Goal: Information Seeking & Learning: Learn about a topic

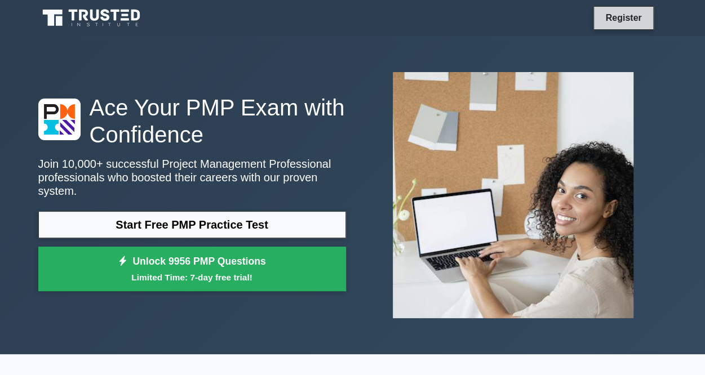
click at [617, 20] on link "Register" at bounding box center [623, 18] width 50 height 14
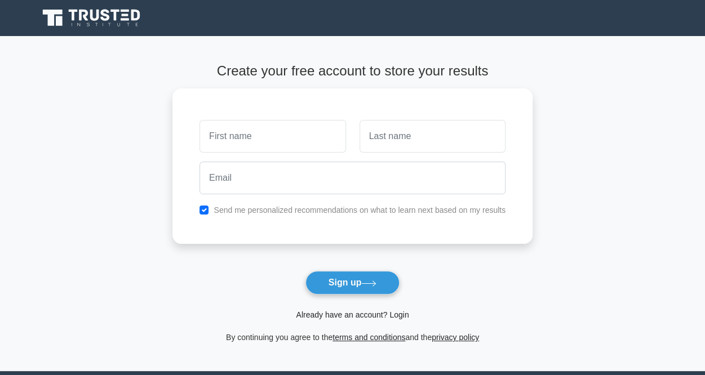
click at [364, 317] on link "Already have an account? Login" at bounding box center [352, 314] width 113 height 9
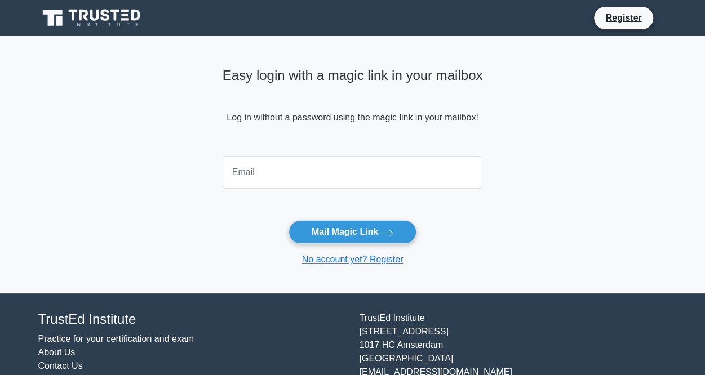
click at [262, 172] on input "email" at bounding box center [353, 172] width 260 height 33
type input "gcatley@gmail.com"
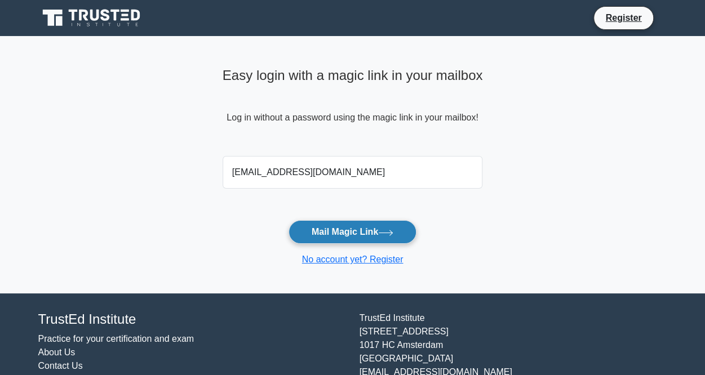
click at [376, 232] on button "Mail Magic Link" at bounding box center [352, 232] width 128 height 24
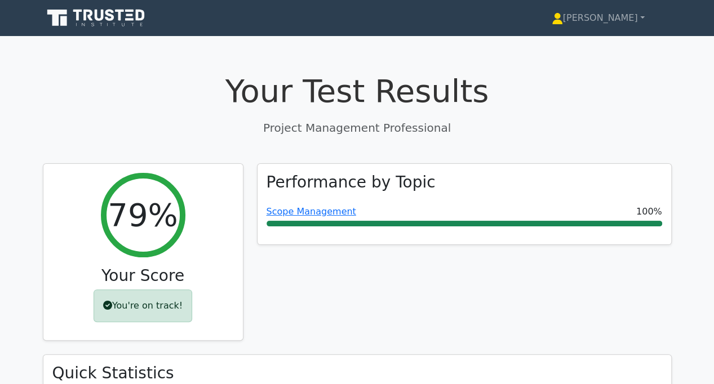
click at [96, 15] on icon at bounding box center [99, 15] width 9 height 11
click at [623, 21] on link "[PERSON_NAME]" at bounding box center [598, 18] width 147 height 23
click at [457, 87] on h1 "Your Test Results" at bounding box center [357, 91] width 629 height 38
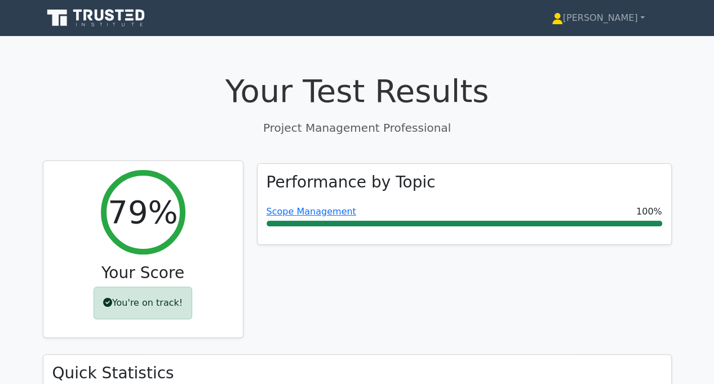
click at [137, 223] on h2 "79%" at bounding box center [143, 212] width 70 height 38
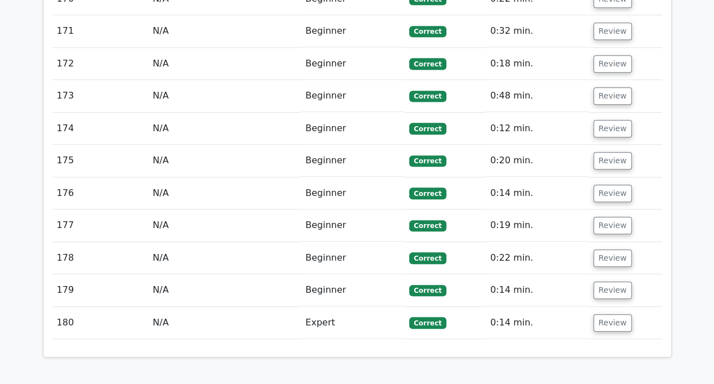
scroll to position [6897, 0]
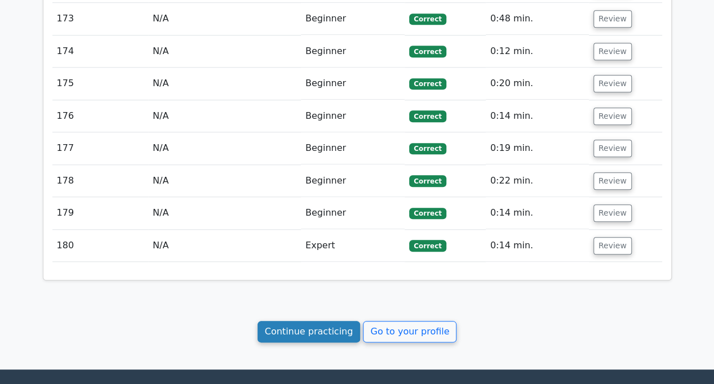
click at [299, 321] on link "Continue practicing" at bounding box center [308, 331] width 103 height 21
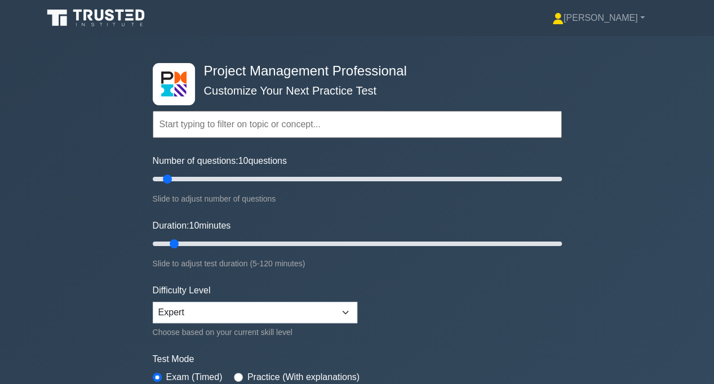
click at [187, 123] on input "text" at bounding box center [357, 124] width 409 height 27
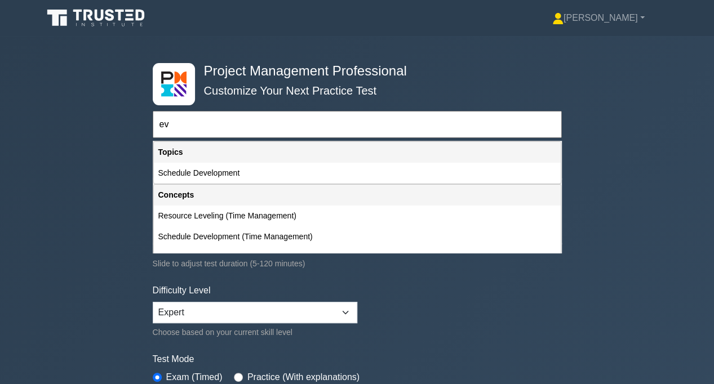
type input "e"
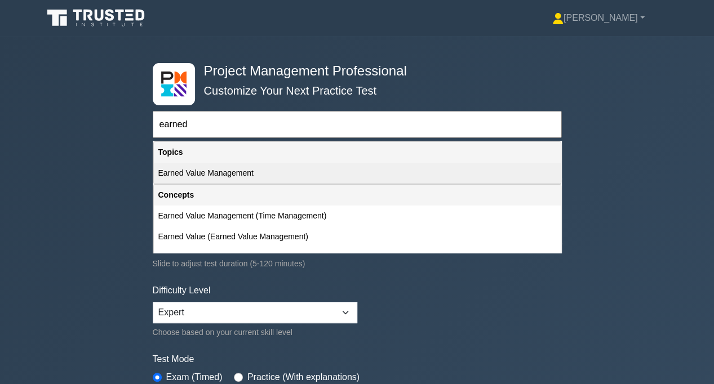
click at [190, 175] on div "Earned Value Management" at bounding box center [357, 173] width 407 height 21
type input "Earned Value Management"
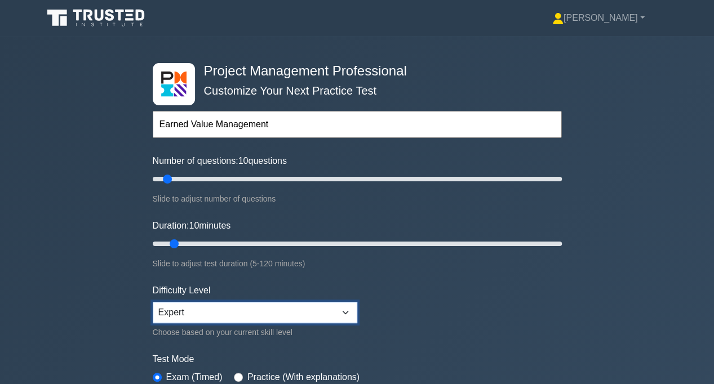
click at [238, 314] on select "Beginner Intermediate Expert" at bounding box center [255, 312] width 205 height 21
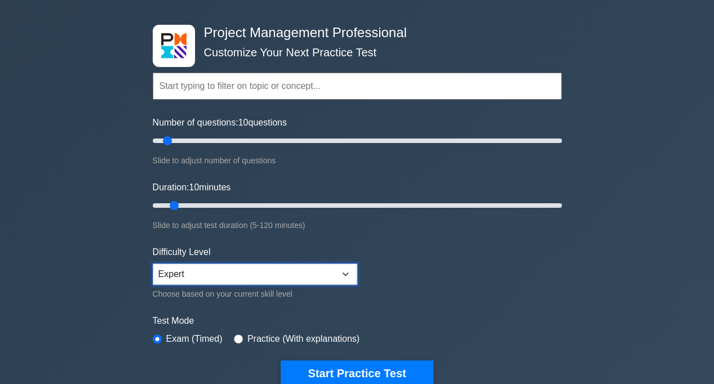
scroll to position [56, 0]
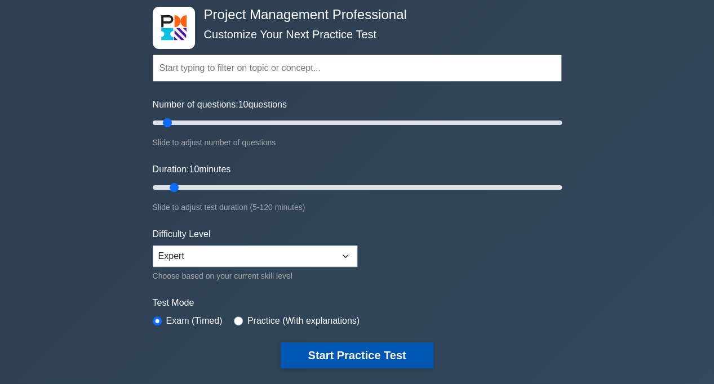
click at [331, 358] on button "Start Practice Test" at bounding box center [357, 356] width 152 height 26
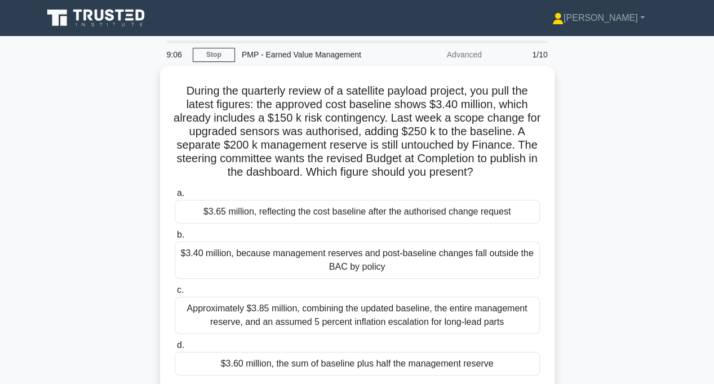
scroll to position [56, 0]
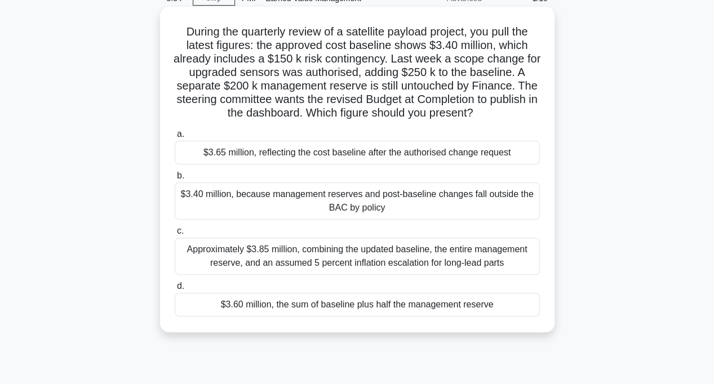
click at [254, 259] on div "Approximately $3.85 million, combining the updated baseline, the entire managem…" at bounding box center [357, 256] width 365 height 37
click at [175, 235] on input "c. Approximately $3.85 million, combining the updated baseline, the entire mana…" at bounding box center [175, 231] width 0 height 7
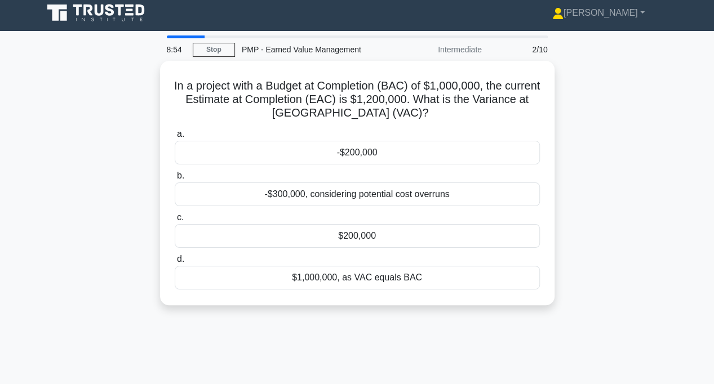
scroll to position [0, 0]
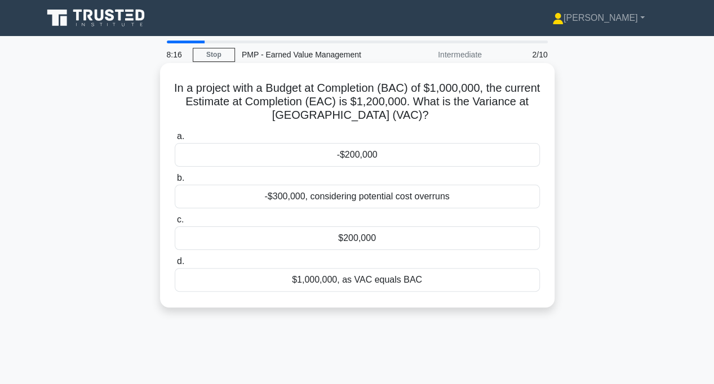
click at [356, 156] on div "-$200,000" at bounding box center [357, 155] width 365 height 24
click at [175, 140] on input "a. -$200,000" at bounding box center [175, 136] width 0 height 7
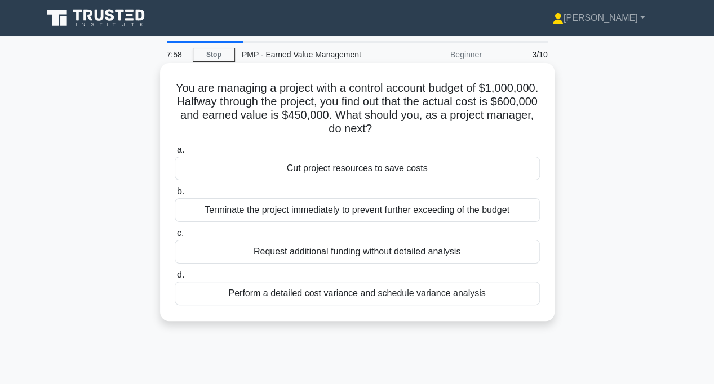
click at [268, 295] on div "Perform a detailed cost variance and schedule variance analysis" at bounding box center [357, 294] width 365 height 24
click at [175, 279] on input "d. Perform a detailed cost variance and schedule variance analysis" at bounding box center [175, 275] width 0 height 7
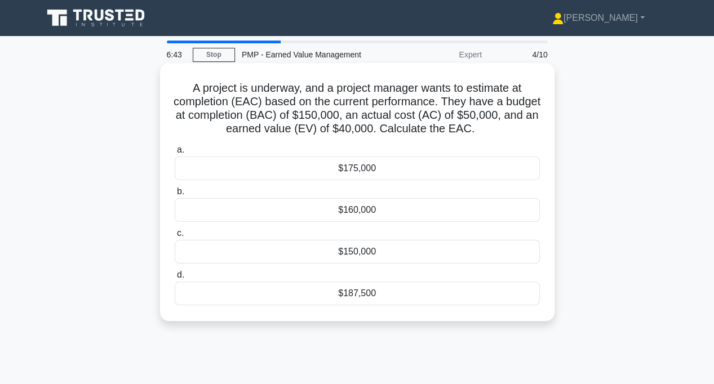
click at [363, 297] on div "$187,500" at bounding box center [357, 294] width 365 height 24
click at [175, 279] on input "d. $187,500" at bounding box center [175, 275] width 0 height 7
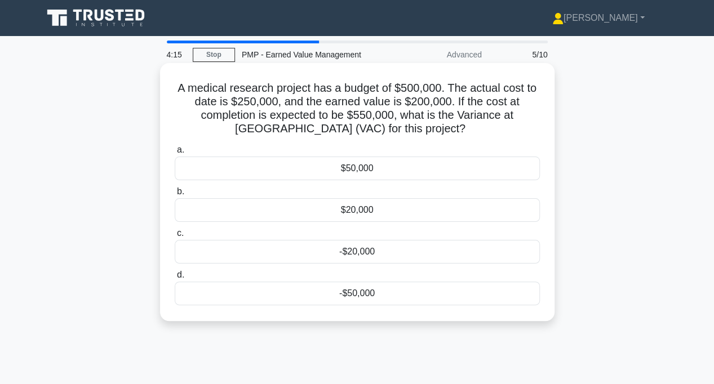
click at [228, 292] on div "-$50,000" at bounding box center [357, 294] width 365 height 24
click at [175, 279] on input "d. -$50,000" at bounding box center [175, 275] width 0 height 7
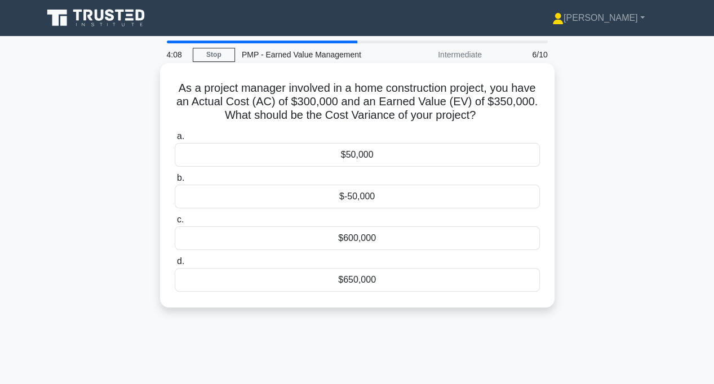
click at [285, 154] on div "$50,000" at bounding box center [357, 155] width 365 height 24
click at [175, 140] on input "a. $50,000" at bounding box center [175, 136] width 0 height 7
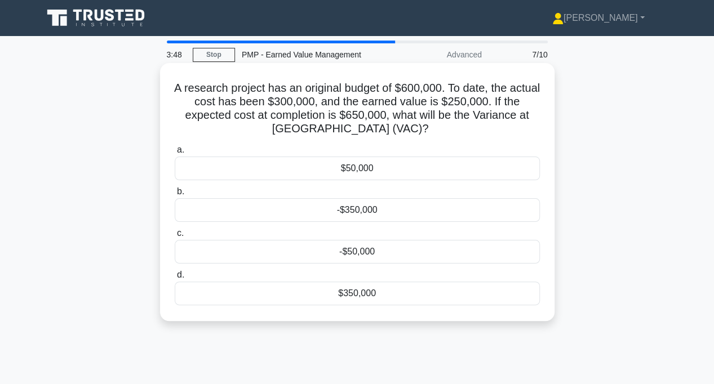
click at [308, 248] on div "-$50,000" at bounding box center [357, 252] width 365 height 24
click at [175, 237] on input "c. -$50,000" at bounding box center [175, 233] width 0 height 7
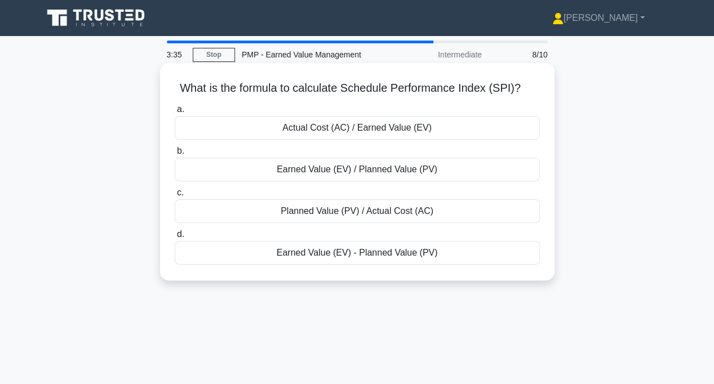
click at [233, 173] on div "Earned Value (EV) / Planned Value (PV)" at bounding box center [357, 170] width 365 height 24
click at [175, 155] on input "b. Earned Value (EV) / Planned Value (PV)" at bounding box center [175, 151] width 0 height 7
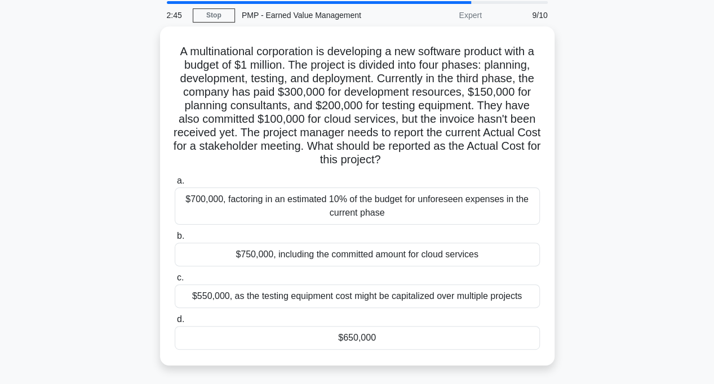
scroll to position [56, 0]
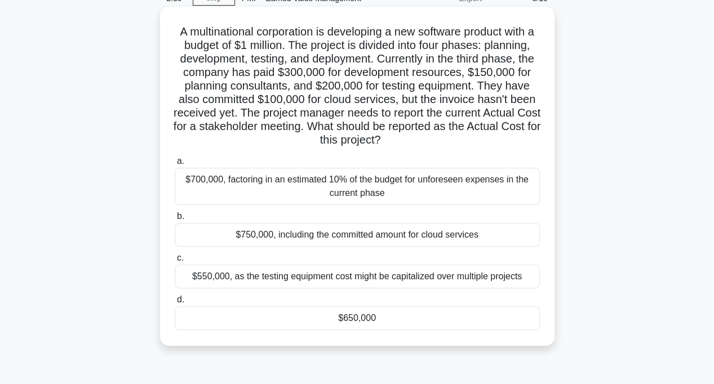
click at [350, 316] on div "$650,000" at bounding box center [357, 318] width 365 height 24
click at [175, 304] on input "d. $650,000" at bounding box center [175, 299] width 0 height 7
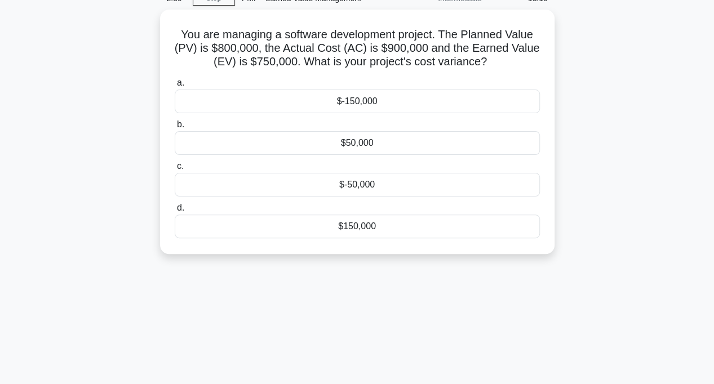
scroll to position [0, 0]
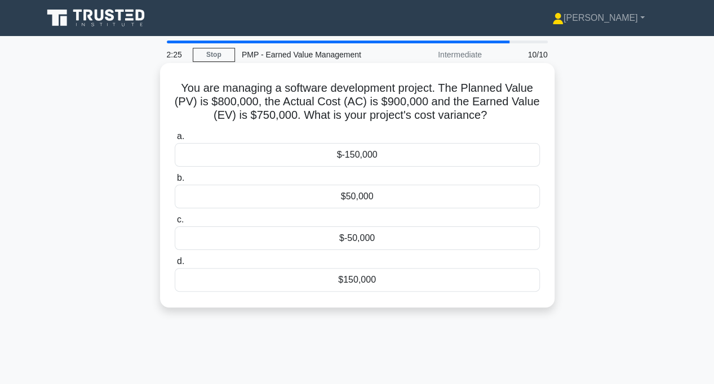
click at [314, 246] on div "$-50,000" at bounding box center [357, 238] width 365 height 24
click at [175, 224] on input "c. $-50,000" at bounding box center [175, 219] width 0 height 7
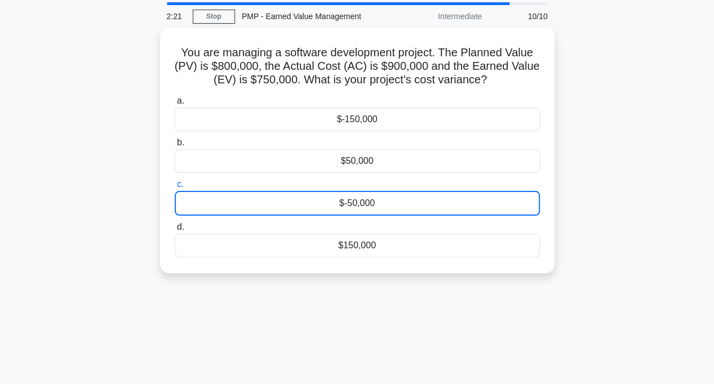
scroll to position [56, 0]
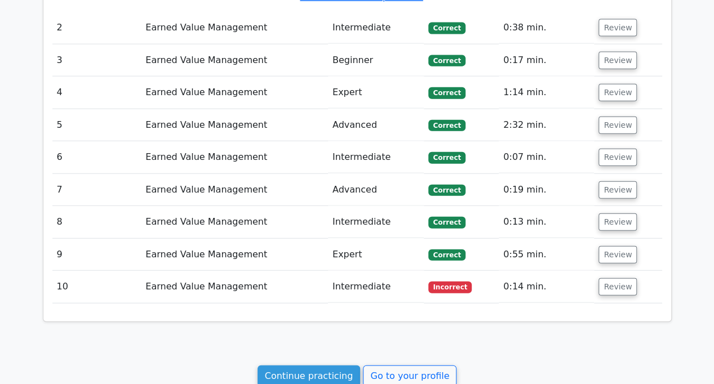
scroll to position [1301, 0]
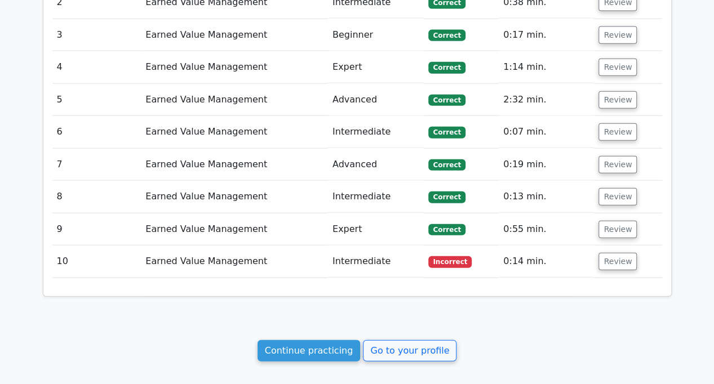
click at [233, 246] on td "Earned Value Management" at bounding box center [234, 262] width 187 height 32
click at [614, 253] on button "Review" at bounding box center [617, 261] width 38 height 17
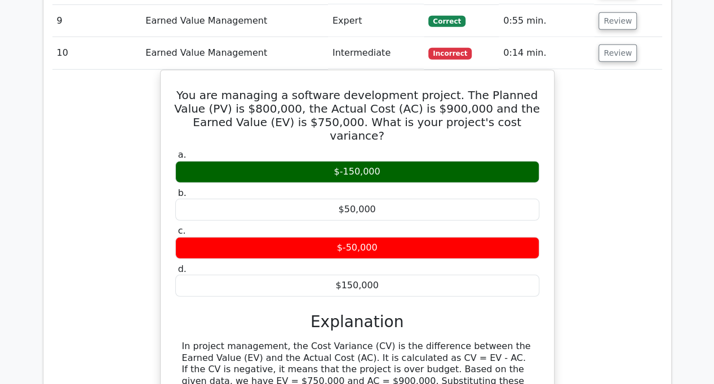
scroll to position [1696, 0]
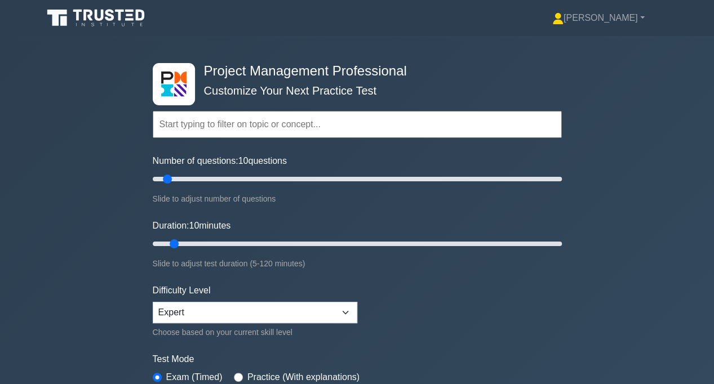
click at [188, 135] on input "text" at bounding box center [357, 124] width 409 height 27
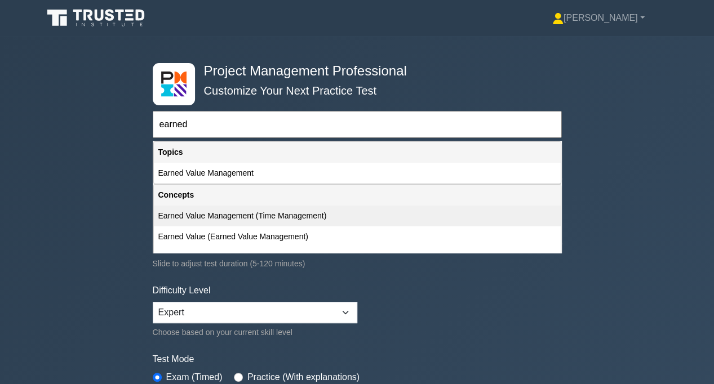
click at [215, 215] on div "Earned Value Management (Time Management)" at bounding box center [357, 216] width 407 height 21
type input "Earned Value Management (Time Management)"
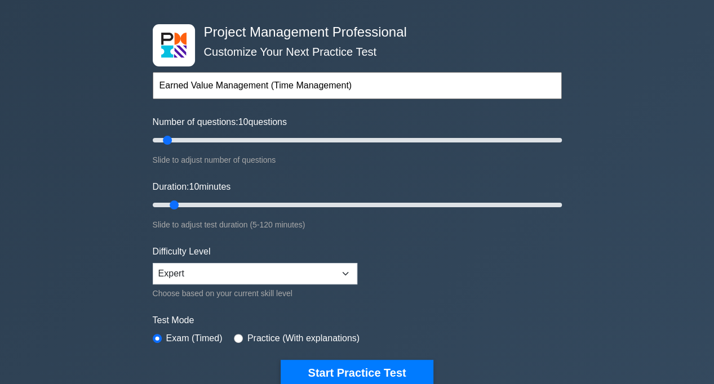
scroll to position [56, 0]
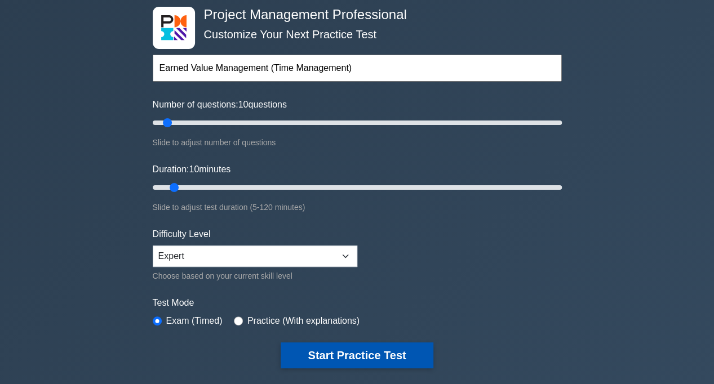
click at [354, 358] on button "Start Practice Test" at bounding box center [357, 356] width 152 height 26
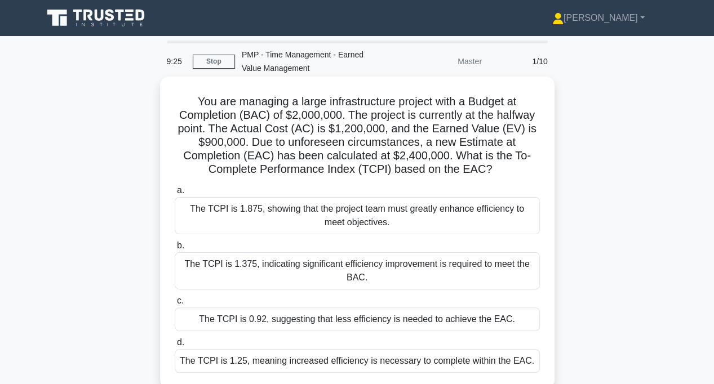
click at [243, 214] on div "The TCPI is 1.875, showing that the project team must greatly enhance efficienc…" at bounding box center [357, 215] width 365 height 37
click at [175, 194] on input "a. The TCPI is 1.875, showing that the project team must greatly enhance effici…" at bounding box center [175, 190] width 0 height 7
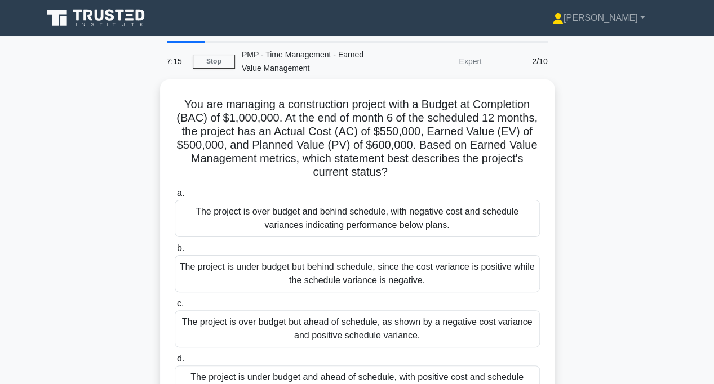
scroll to position [56, 0]
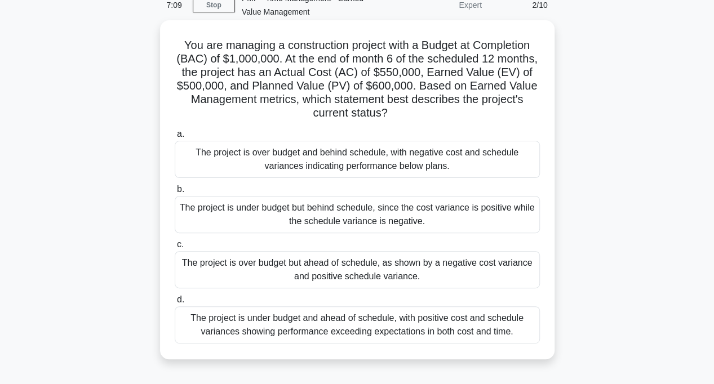
click at [229, 166] on div "The project is over budget and behind schedule, with negative cost and schedule…" at bounding box center [357, 159] width 365 height 37
click at [175, 138] on input "a. The project is over budget and behind schedule, with negative cost and sched…" at bounding box center [175, 134] width 0 height 7
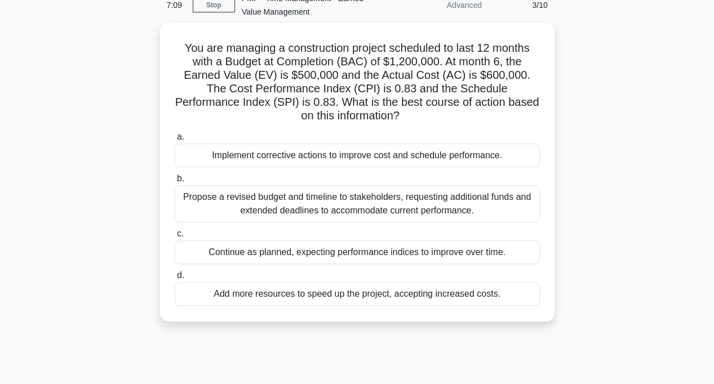
scroll to position [0, 0]
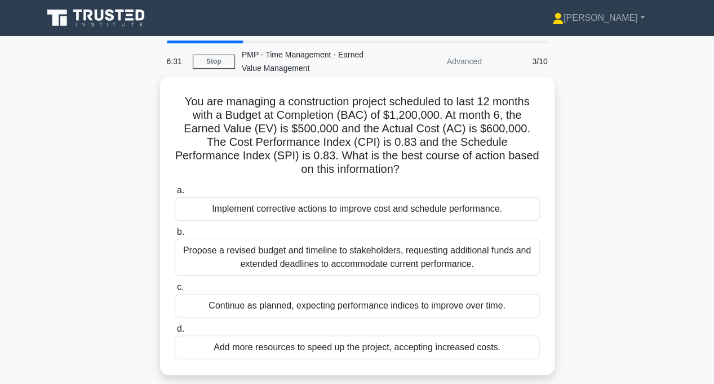
click at [254, 216] on div "Implement corrective actions to improve cost and schedule performance." at bounding box center [357, 209] width 365 height 24
click at [175, 194] on input "a. Implement corrective actions to improve cost and schedule performance." at bounding box center [175, 190] width 0 height 7
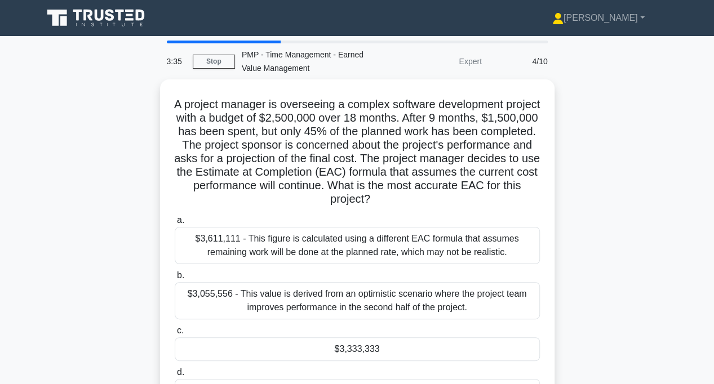
click at [28, 339] on main "3:35 Stop PMP - Time Management - Earned Value Management Expert 4/10 A project…" at bounding box center [357, 322] width 714 height 572
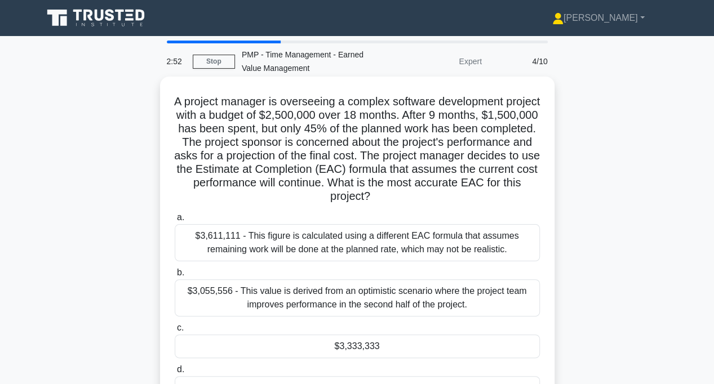
click at [423, 268] on label "b. $3,055,556 - This value is derived from an optimistic scenario where the pro…" at bounding box center [357, 291] width 365 height 51
click at [175, 269] on input "b. $3,055,556 - This value is derived from an optimistic scenario where the pro…" at bounding box center [175, 272] width 0 height 7
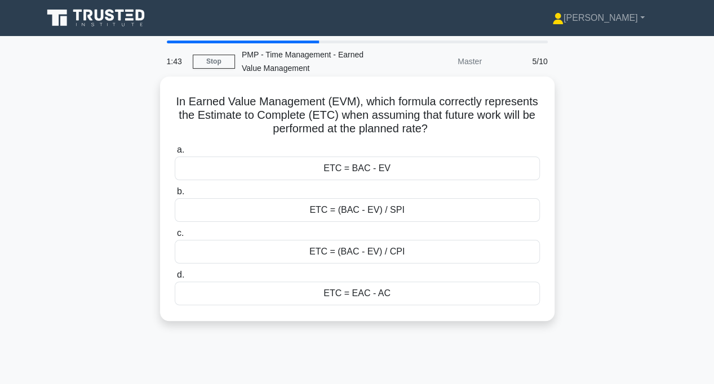
click at [297, 297] on div "ETC = EAC - AC" at bounding box center [357, 294] width 365 height 24
click at [175, 279] on input "d. ETC = EAC - AC" at bounding box center [175, 275] width 0 height 7
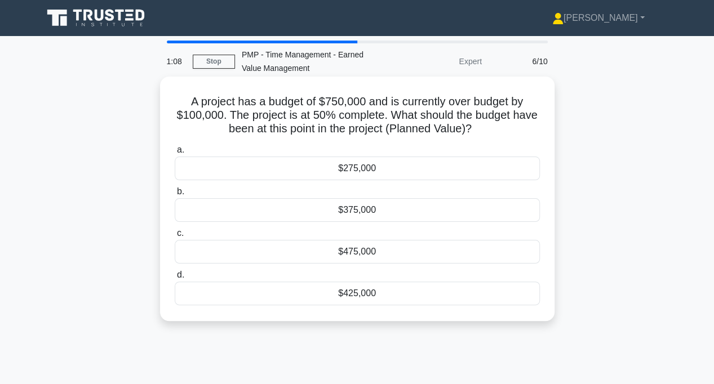
click at [286, 215] on div "$375,000" at bounding box center [357, 210] width 365 height 24
click at [175, 196] on input "b. $375,000" at bounding box center [175, 191] width 0 height 7
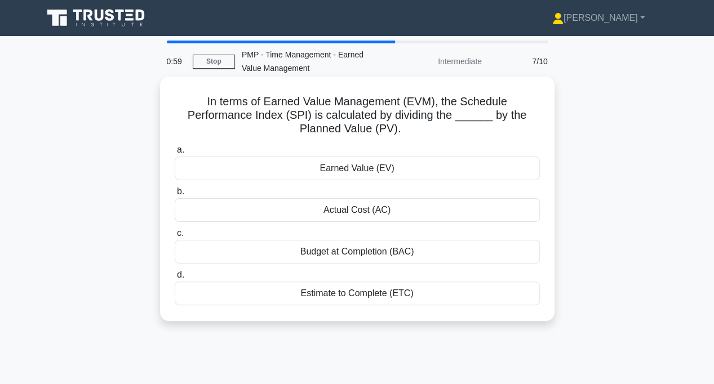
click at [240, 171] on div "Earned Value (EV)" at bounding box center [357, 169] width 365 height 24
click at [175, 154] on input "a. Earned Value (EV)" at bounding box center [175, 149] width 0 height 7
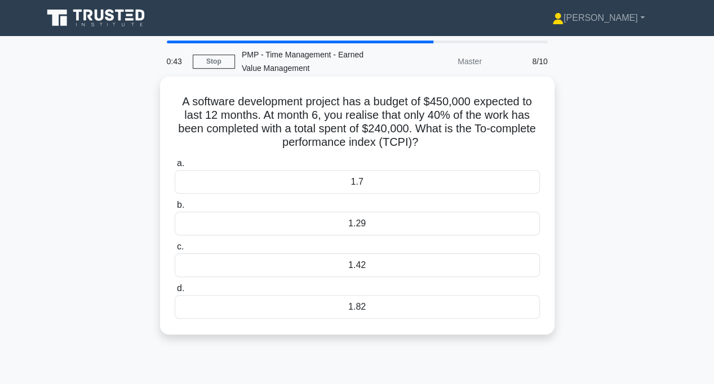
click at [291, 266] on div "1.42" at bounding box center [357, 266] width 365 height 24
click at [175, 251] on input "c. 1.42" at bounding box center [175, 246] width 0 height 7
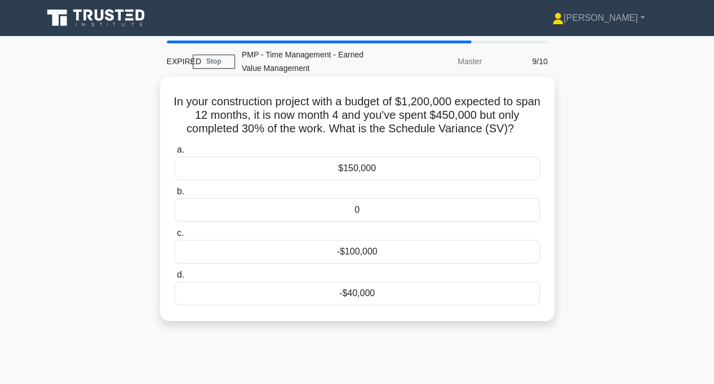
click at [339, 296] on div "-$40,000" at bounding box center [357, 294] width 365 height 24
click at [175, 279] on input "d. -$40,000" at bounding box center [175, 275] width 0 height 7
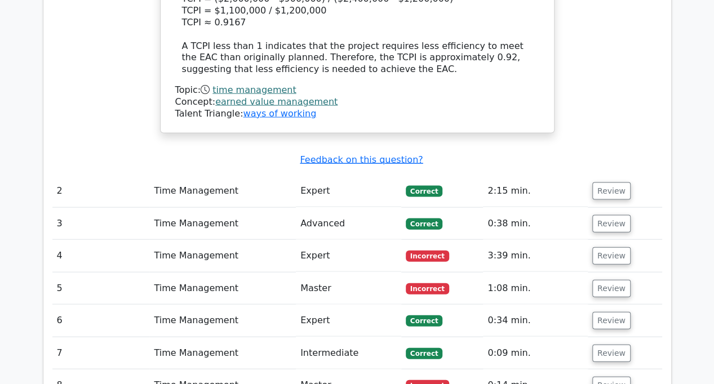
scroll to position [1183, 0]
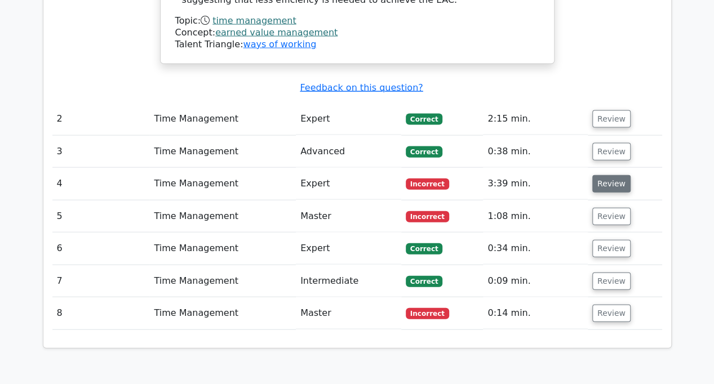
click at [599, 175] on button "Review" at bounding box center [611, 183] width 38 height 17
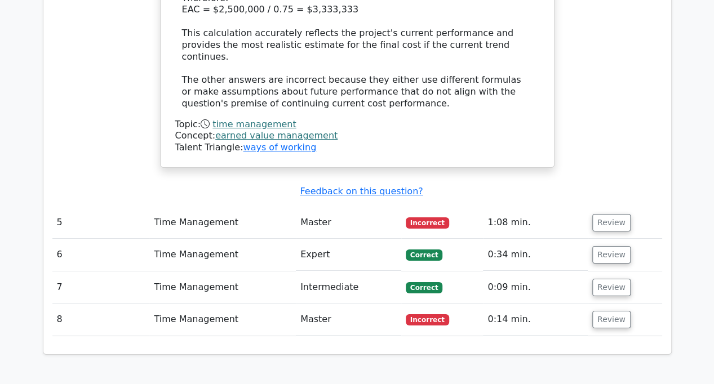
scroll to position [1972, 0]
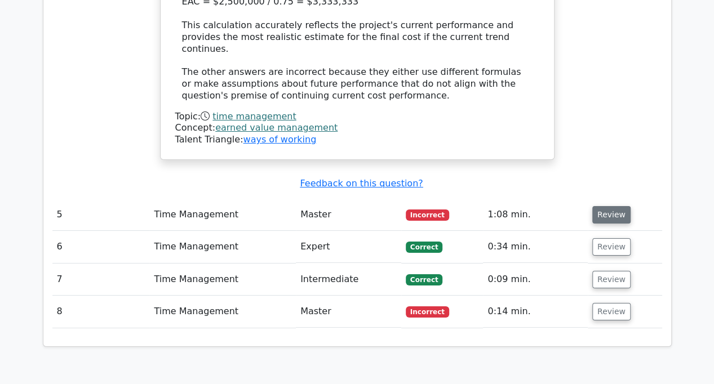
click at [611, 206] on button "Review" at bounding box center [611, 214] width 38 height 17
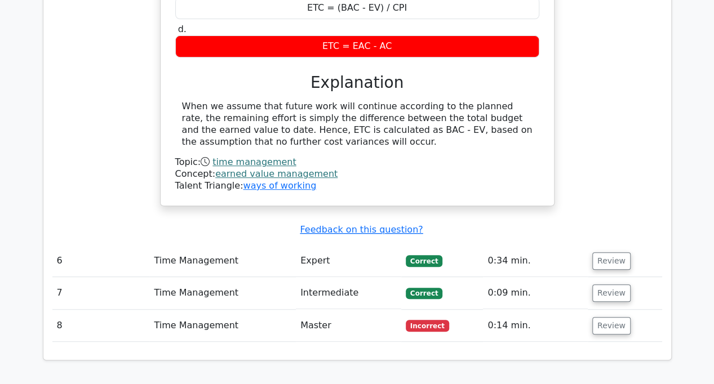
scroll to position [2423, 0]
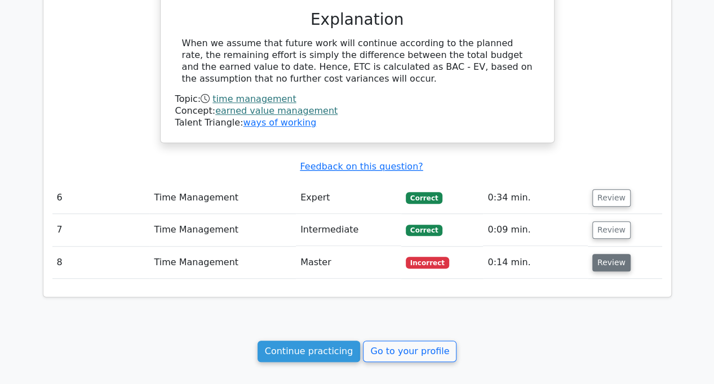
click at [602, 254] on button "Review" at bounding box center [611, 262] width 38 height 17
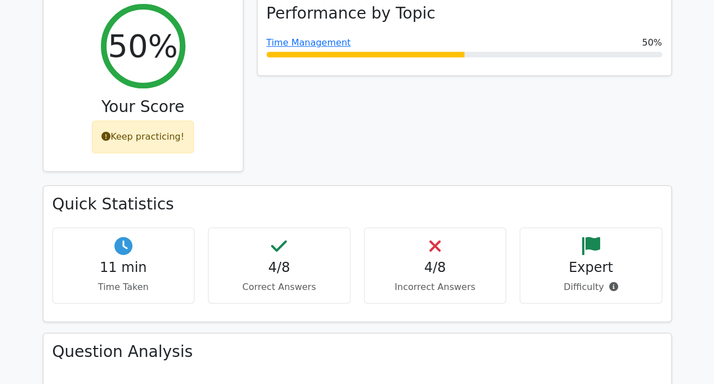
scroll to position [0, 0]
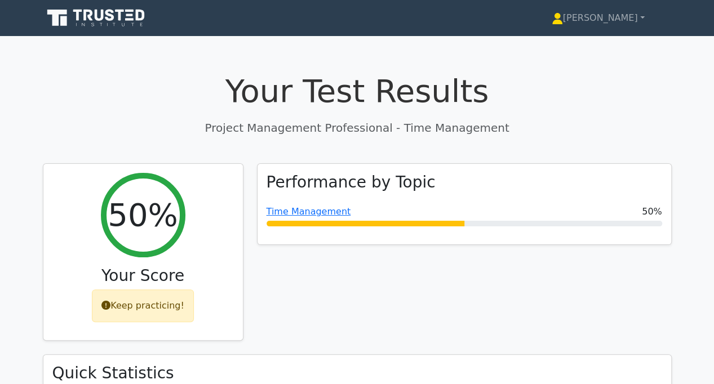
click at [85, 13] on icon at bounding box center [87, 15] width 9 height 11
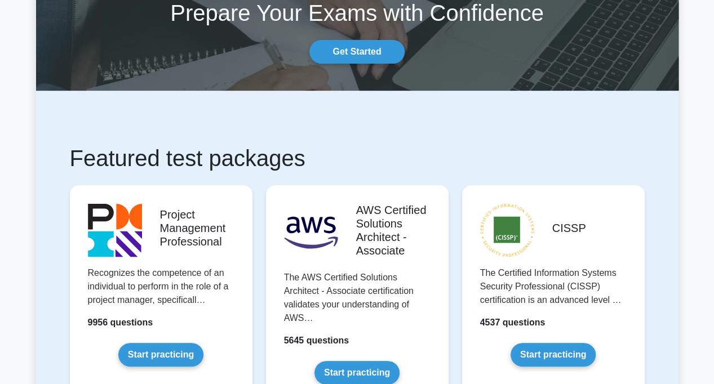
scroll to position [169, 0]
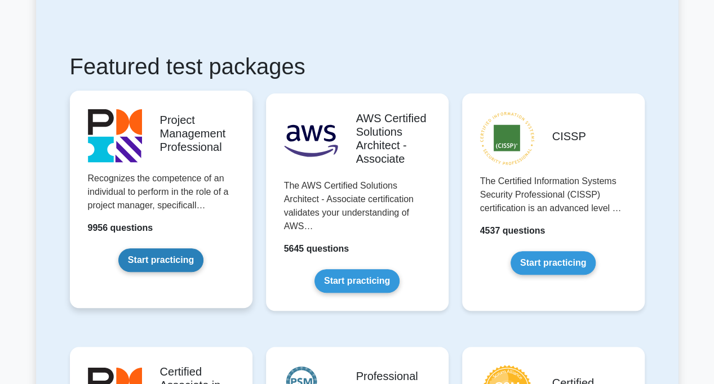
click at [141, 261] on link "Start practicing" at bounding box center [160, 260] width 85 height 24
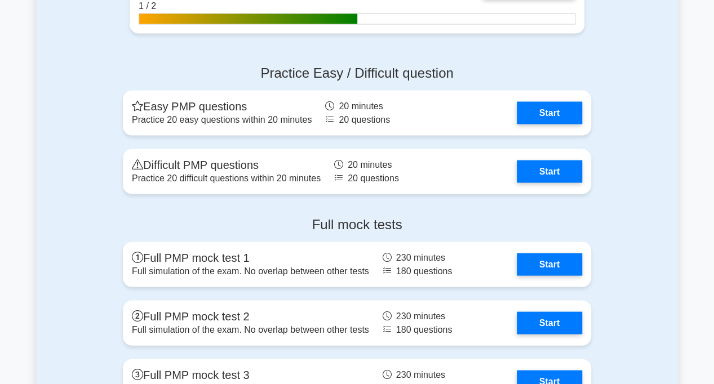
scroll to position [3155, 0]
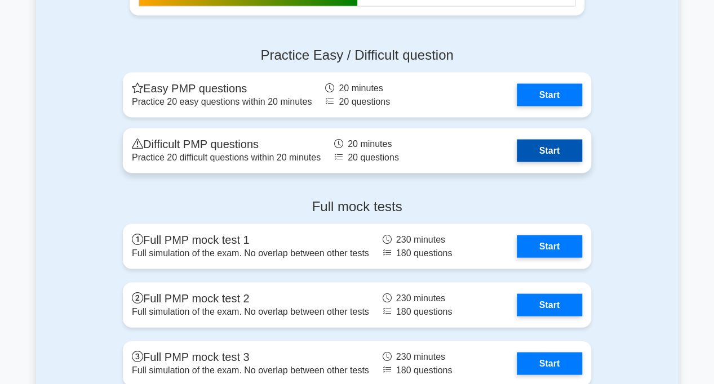
click at [531, 145] on link "Start" at bounding box center [549, 150] width 65 height 23
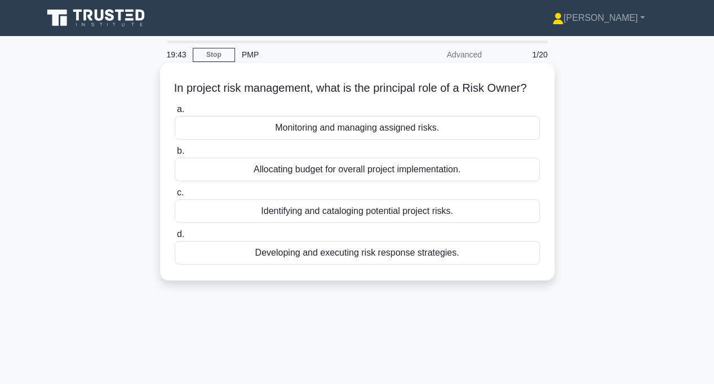
click at [258, 265] on div "Developing and executing risk response strategies." at bounding box center [357, 253] width 365 height 24
click at [175, 238] on input "d. Developing and executing risk response strategies." at bounding box center [175, 234] width 0 height 7
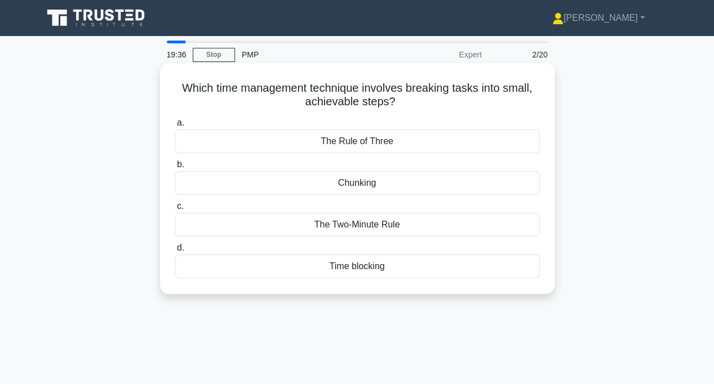
click at [287, 186] on div "Chunking" at bounding box center [357, 183] width 365 height 24
click at [175, 168] on input "b. Chunking" at bounding box center [175, 164] width 0 height 7
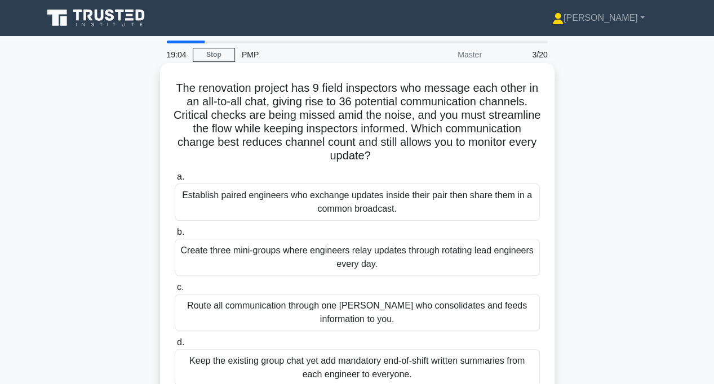
click at [211, 260] on div "Create three mini-groups where engineers relay updates through rotating lead en…" at bounding box center [357, 257] width 365 height 37
click at [175, 236] on input "b. Create three mini-groups where engineers relay updates through rotating lead…" at bounding box center [175, 232] width 0 height 7
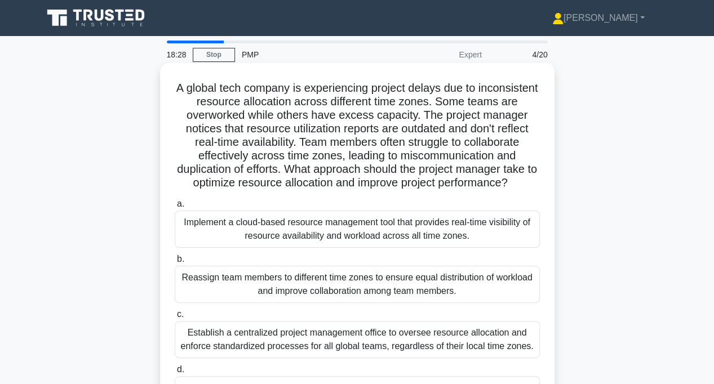
click at [250, 238] on div "Implement a cloud-based resource management tool that provides real-time visibi…" at bounding box center [357, 229] width 365 height 37
click at [175, 208] on input "a. Implement a cloud-based resource management tool that provides real-time vis…" at bounding box center [175, 204] width 0 height 7
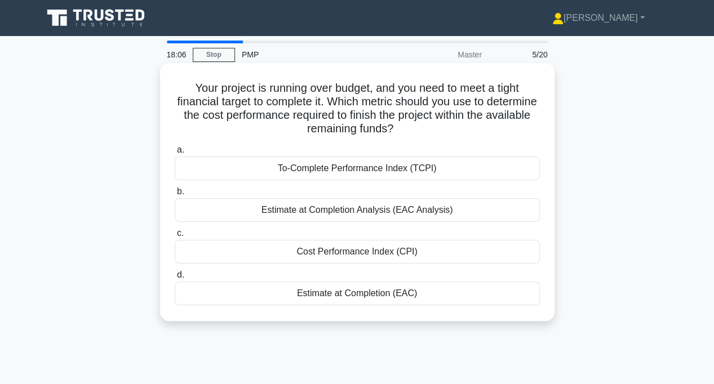
click at [359, 173] on div "To-Complete Performance Index (TCPI)" at bounding box center [357, 169] width 365 height 24
click at [175, 154] on input "a. To-Complete Performance Index (TCPI)" at bounding box center [175, 149] width 0 height 7
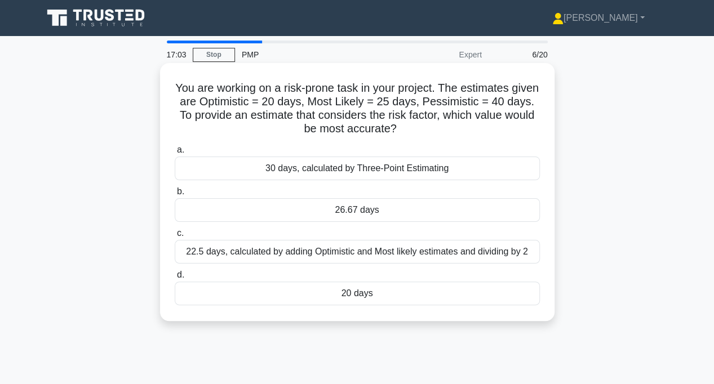
click at [315, 213] on div "26.67 days" at bounding box center [357, 210] width 365 height 24
click at [175, 196] on input "b. 26.67 days" at bounding box center [175, 191] width 0 height 7
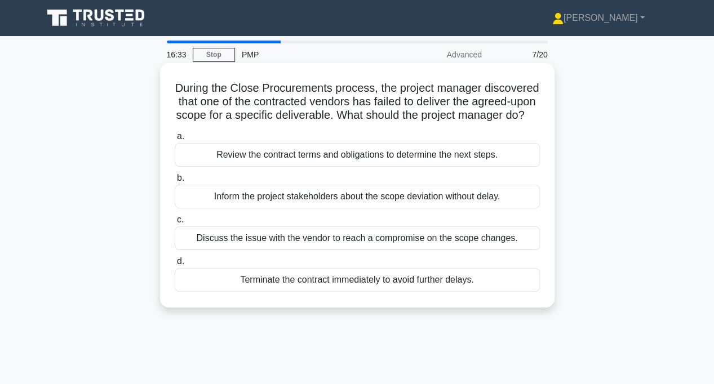
click at [245, 167] on div "Review the contract terms and obligations to determine the next steps." at bounding box center [357, 155] width 365 height 24
click at [175, 140] on input "a. Review the contract terms and obligations to determine the next steps." at bounding box center [175, 136] width 0 height 7
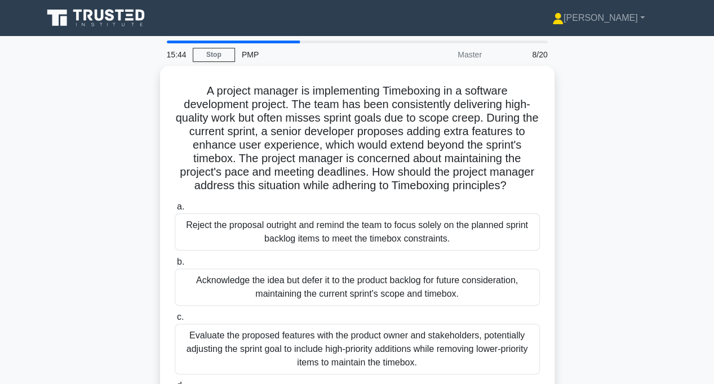
scroll to position [56, 0]
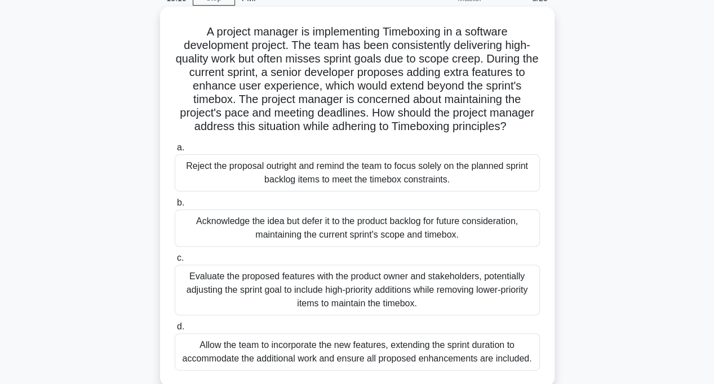
click at [301, 229] on div "Acknowledge the idea but defer it to the product backlog for future considerati…" at bounding box center [357, 228] width 365 height 37
click at [175, 207] on input "b. Acknowledge the idea but defer it to the product backlog for future consider…" at bounding box center [175, 202] width 0 height 7
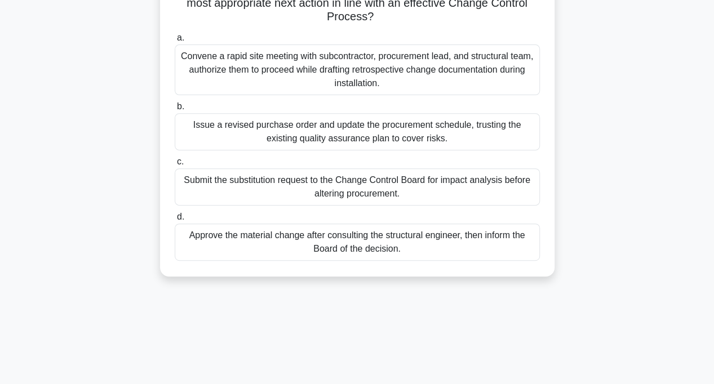
scroll to position [113, 0]
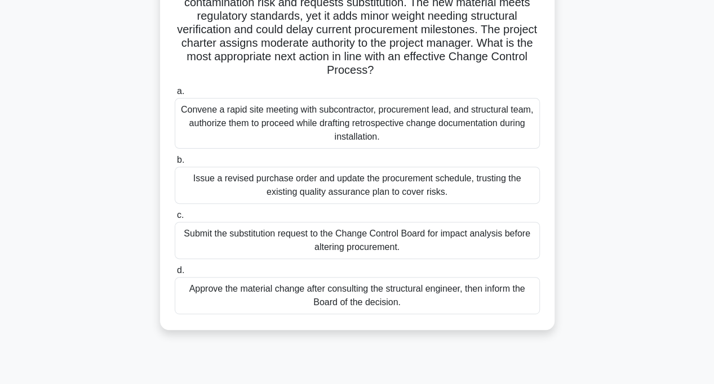
click at [263, 247] on div "Submit the substitution request to the Change Control Board for impact analysis…" at bounding box center [357, 240] width 365 height 37
click at [175, 219] on input "c. Submit the substitution request to the Change Control Board for impact analy…" at bounding box center [175, 215] width 0 height 7
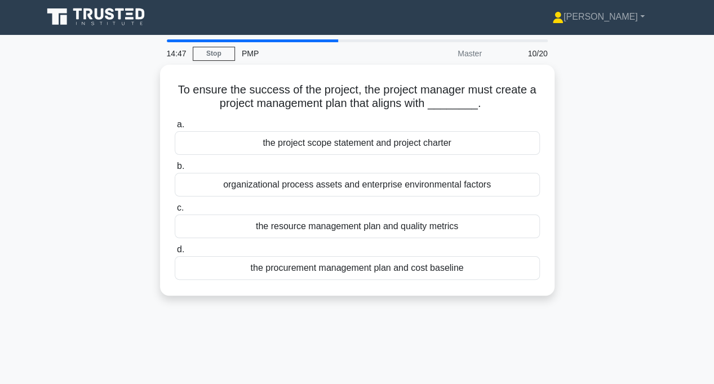
scroll to position [0, 0]
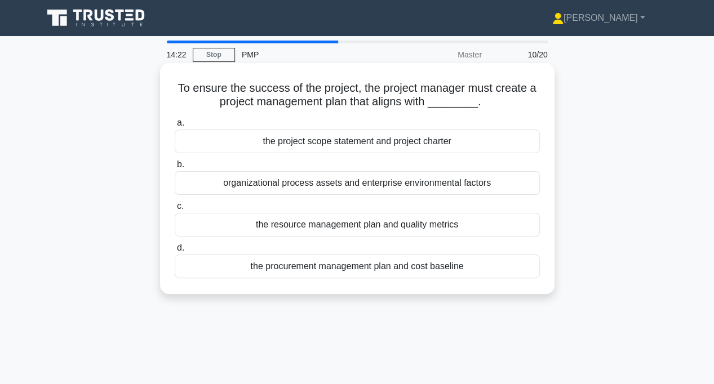
click at [192, 184] on div "organizational process assets and enterprise environmental factors" at bounding box center [357, 183] width 365 height 24
click at [175, 168] on input "b. organizational process assets and enterprise environmental factors" at bounding box center [175, 164] width 0 height 7
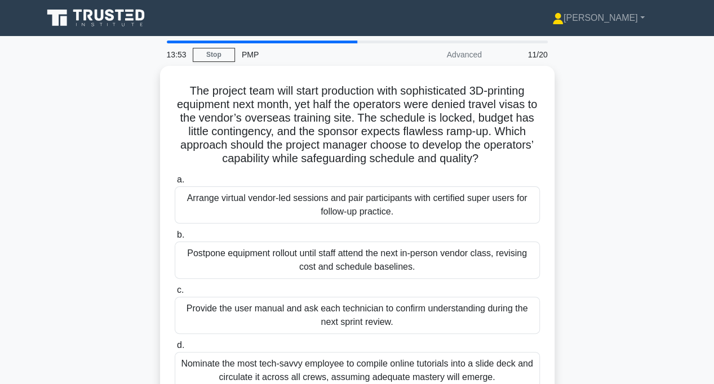
scroll to position [56, 0]
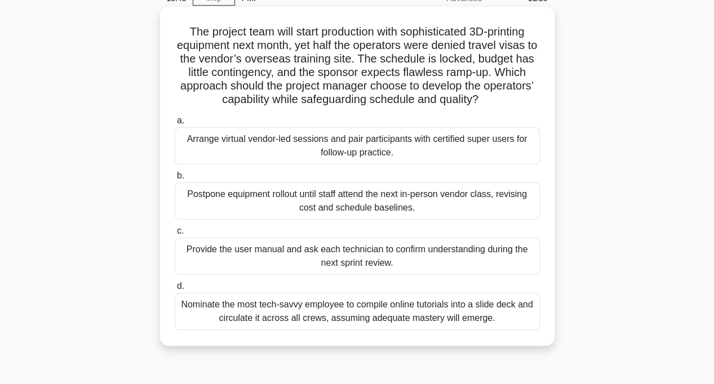
click at [295, 154] on div "Arrange virtual vendor-led sessions and pair participants with certified super …" at bounding box center [357, 145] width 365 height 37
click at [175, 125] on input "a. Arrange virtual vendor-led sessions and pair participants with certified sup…" at bounding box center [175, 120] width 0 height 7
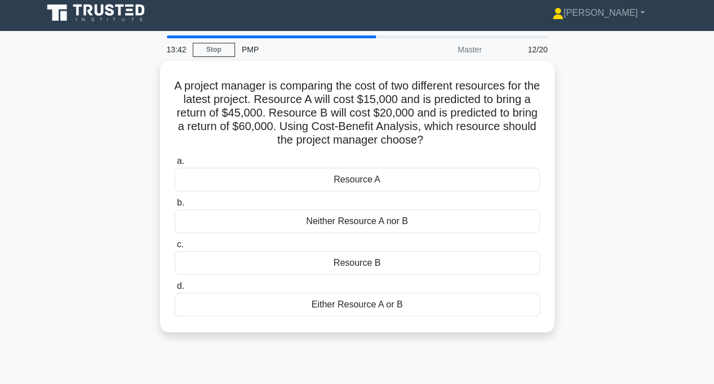
scroll to position [0, 0]
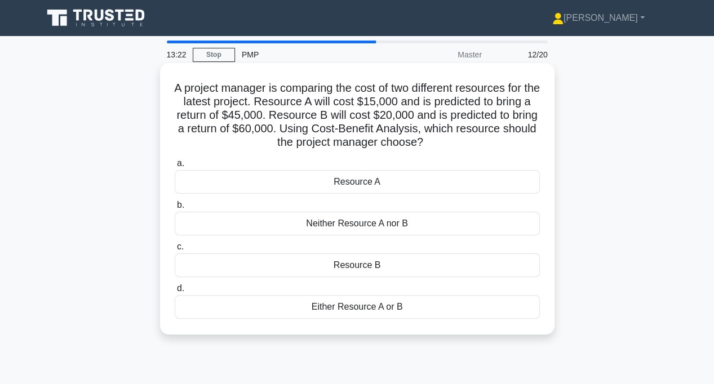
click at [296, 272] on div "Resource B" at bounding box center [357, 266] width 365 height 24
click at [175, 251] on input "c. Resource B" at bounding box center [175, 246] width 0 height 7
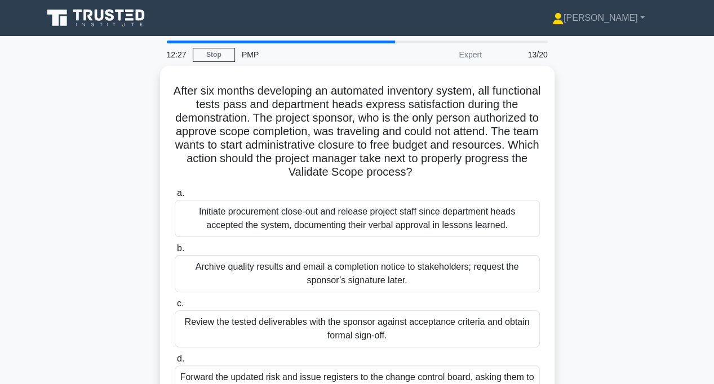
scroll to position [56, 0]
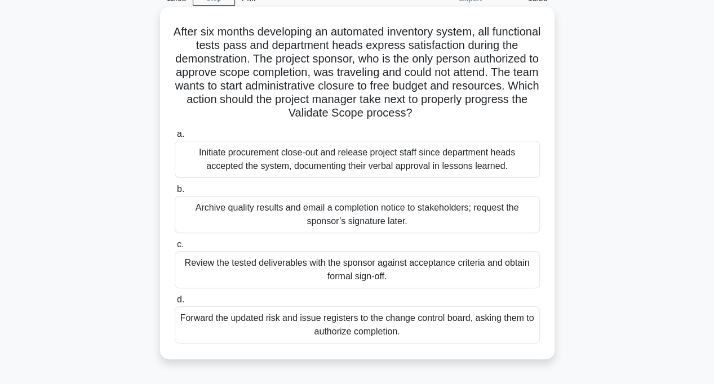
click at [241, 266] on div "Review the tested deliverables with the sponsor against acceptance criteria and…" at bounding box center [357, 269] width 365 height 37
click at [175, 248] on input "c. Review the tested deliverables with the sponsor against acceptance criteria …" at bounding box center [175, 244] width 0 height 7
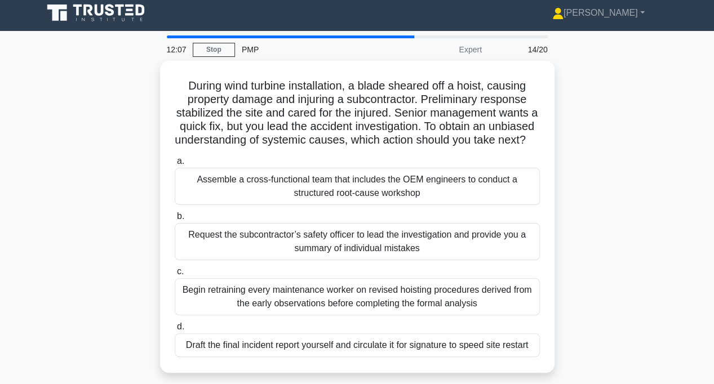
scroll to position [0, 0]
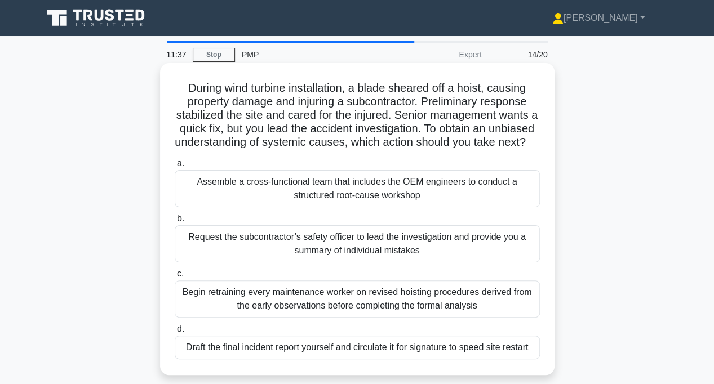
click at [213, 207] on div "Assemble a cross-functional team that includes the OEM engineers to conduct a s…" at bounding box center [357, 188] width 365 height 37
click at [175, 167] on input "a. Assemble a cross-functional team that includes the OEM engineers to conduct …" at bounding box center [175, 163] width 0 height 7
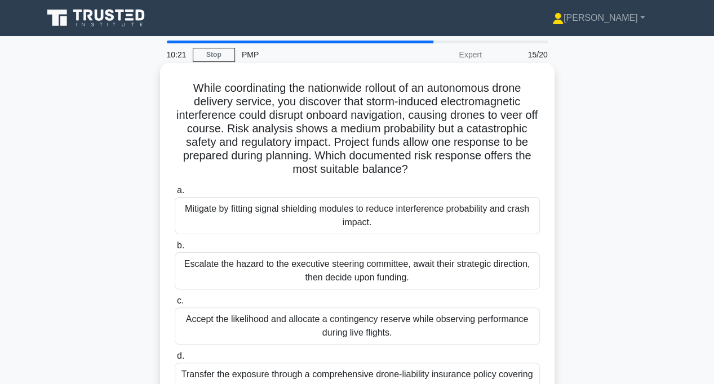
click at [212, 270] on div "Escalate the hazard to the executive steering committee, await their strategic …" at bounding box center [357, 270] width 365 height 37
click at [175, 250] on input "b. Escalate the hazard to the executive steering committee, await their strateg…" at bounding box center [175, 245] width 0 height 7
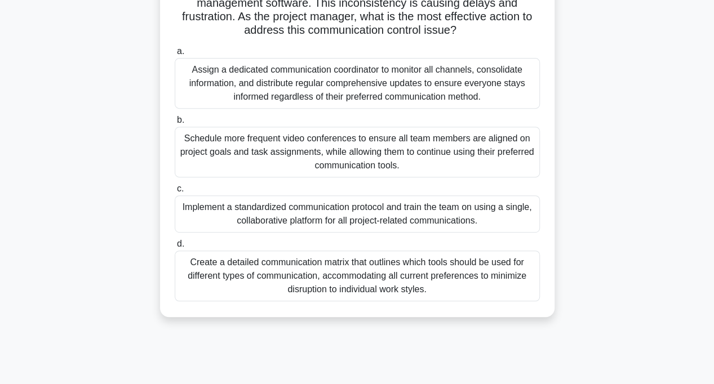
scroll to position [224, 0]
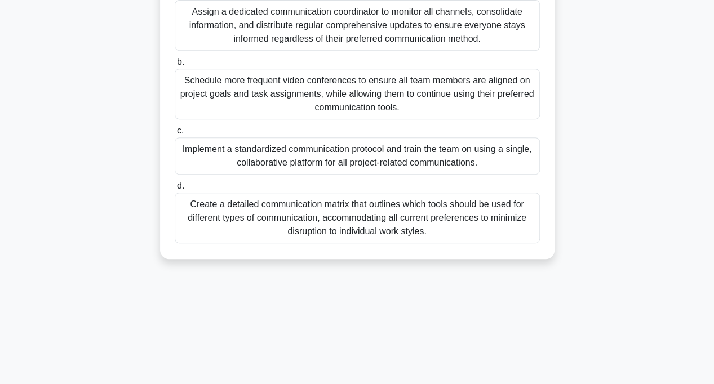
click at [253, 157] on div "Implement a standardized communication protocol and train the team on using a s…" at bounding box center [357, 155] width 365 height 37
click at [175, 135] on input "c. Implement a standardized communication protocol and train the team on using …" at bounding box center [175, 130] width 0 height 7
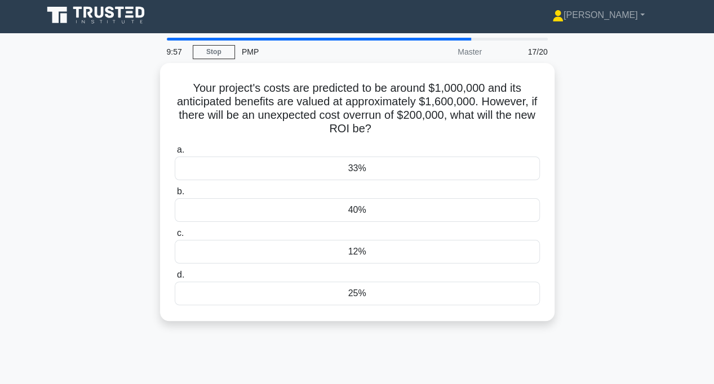
scroll to position [0, 0]
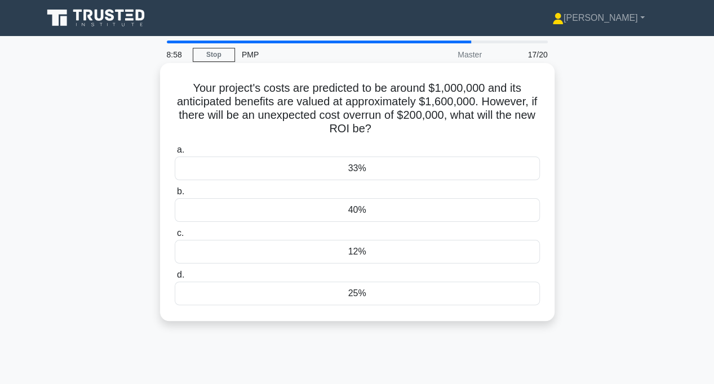
click at [192, 168] on div "33%" at bounding box center [357, 169] width 365 height 24
click at [175, 154] on input "a. 33%" at bounding box center [175, 149] width 0 height 7
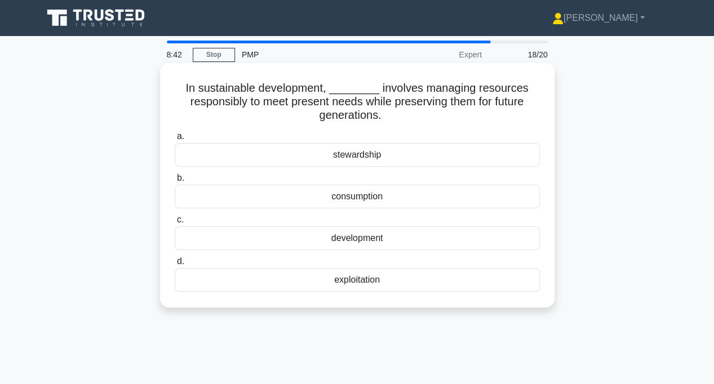
click at [243, 156] on div "stewardship" at bounding box center [357, 155] width 365 height 24
click at [175, 140] on input "a. stewardship" at bounding box center [175, 136] width 0 height 7
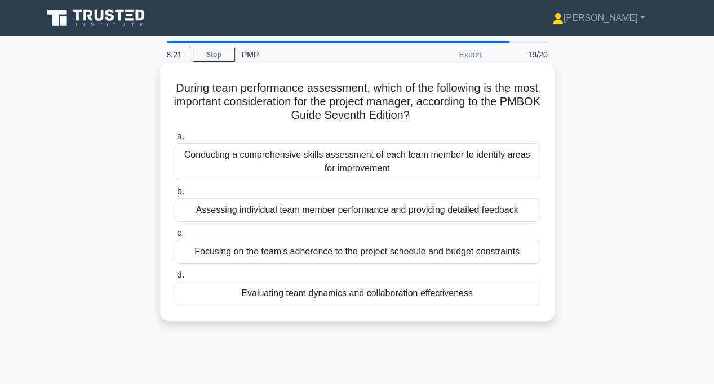
click at [344, 299] on div "Evaluating team dynamics and collaboration effectiveness" at bounding box center [357, 294] width 365 height 24
click at [175, 279] on input "d. Evaluating team dynamics and collaboration effectiveness" at bounding box center [175, 275] width 0 height 7
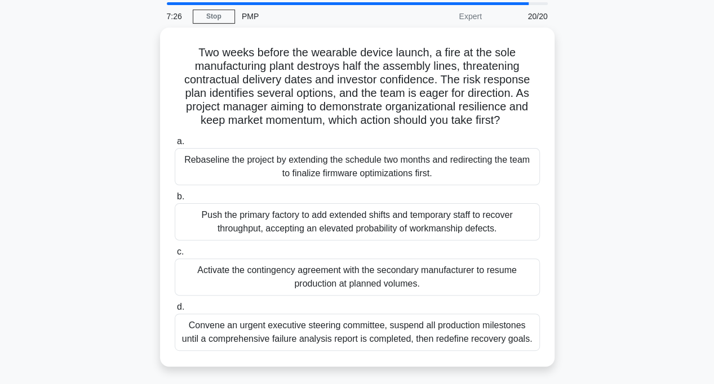
scroll to position [56, 0]
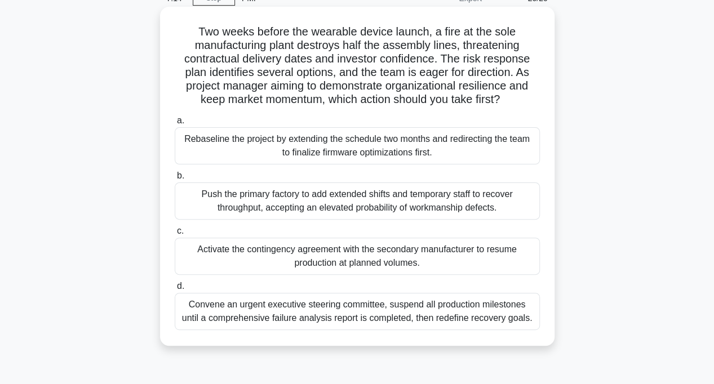
click at [266, 260] on div "Activate the contingency agreement with the secondary manufacturer to resume pr…" at bounding box center [357, 256] width 365 height 37
click at [175, 235] on input "c. Activate the contingency agreement with the secondary manufacturer to resume…" at bounding box center [175, 231] width 0 height 7
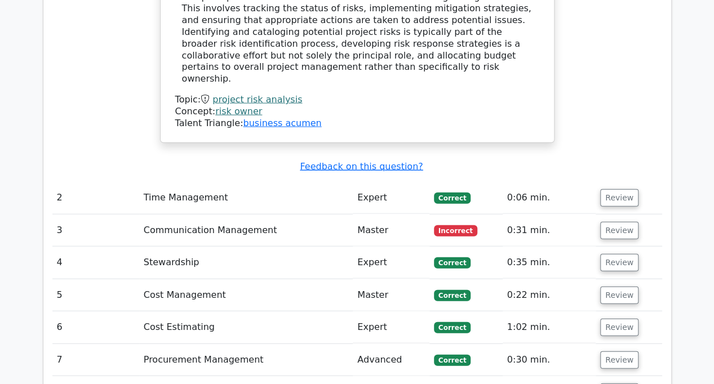
scroll to position [1239, 0]
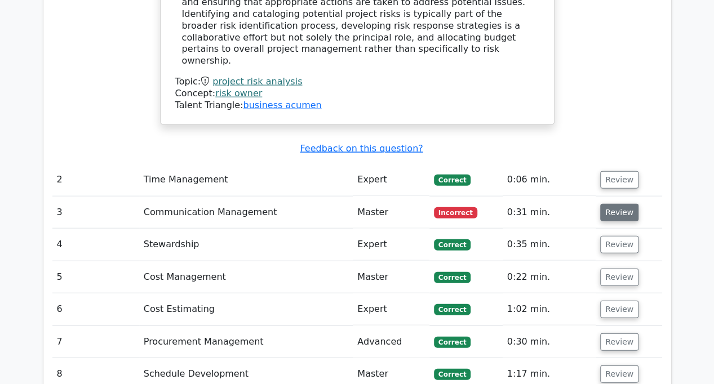
click at [621, 204] on button "Review" at bounding box center [619, 212] width 38 height 17
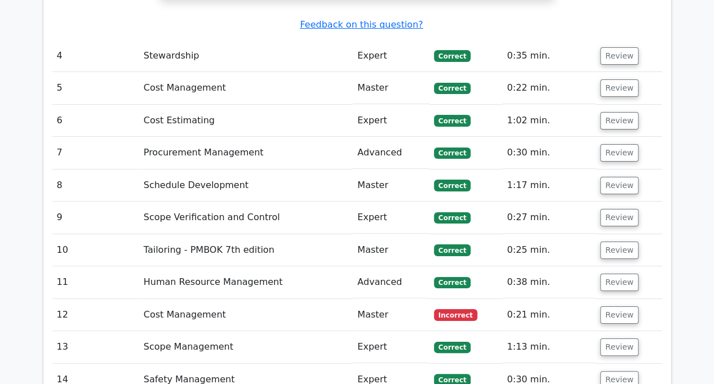
scroll to position [2085, 0]
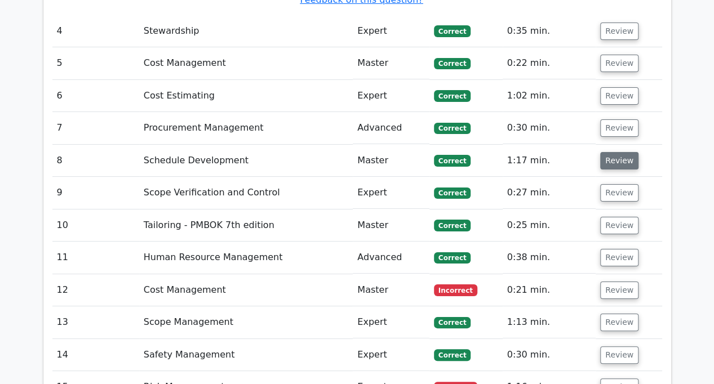
click at [610, 152] on button "Review" at bounding box center [619, 160] width 38 height 17
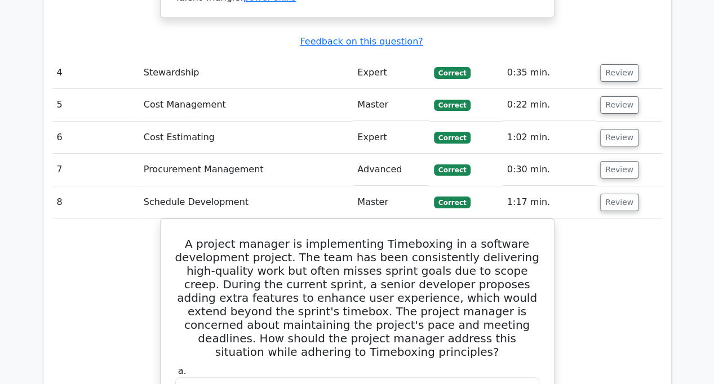
scroll to position [2028, 0]
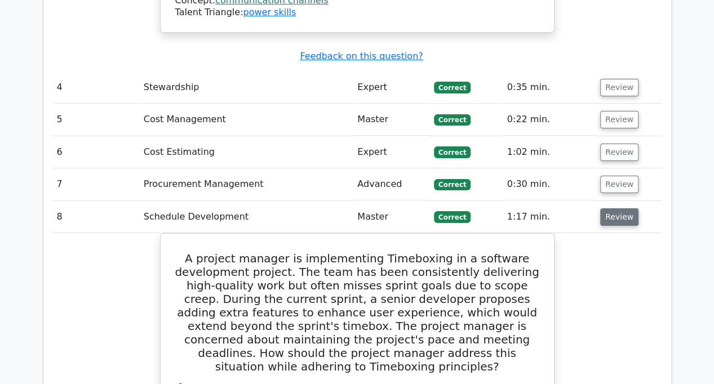
click at [606, 208] on button "Review" at bounding box center [619, 216] width 38 height 17
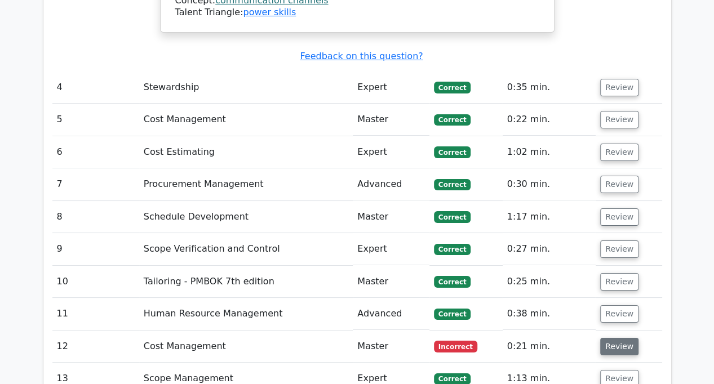
click at [624, 338] on button "Review" at bounding box center [619, 346] width 38 height 17
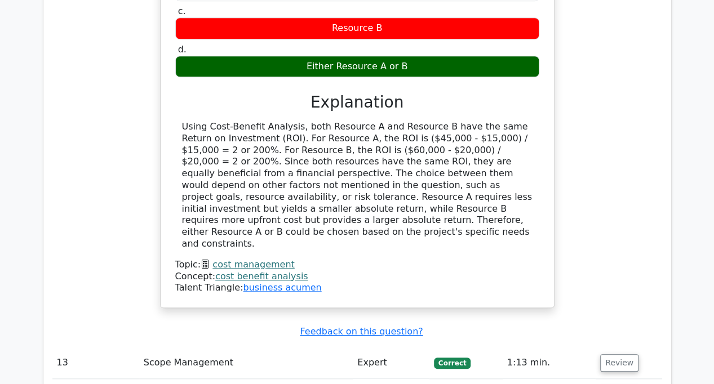
scroll to position [2648, 0]
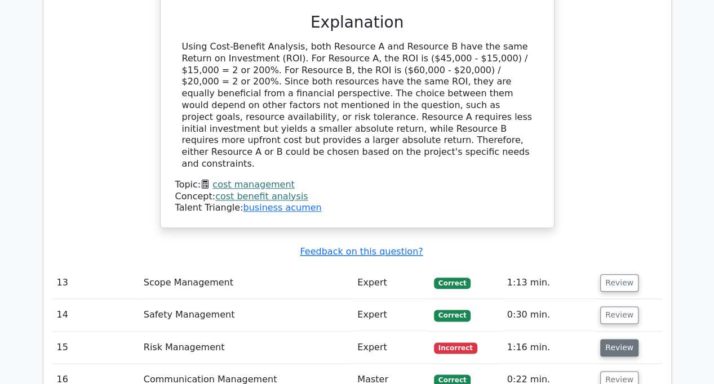
click at [624, 339] on button "Review" at bounding box center [619, 347] width 38 height 17
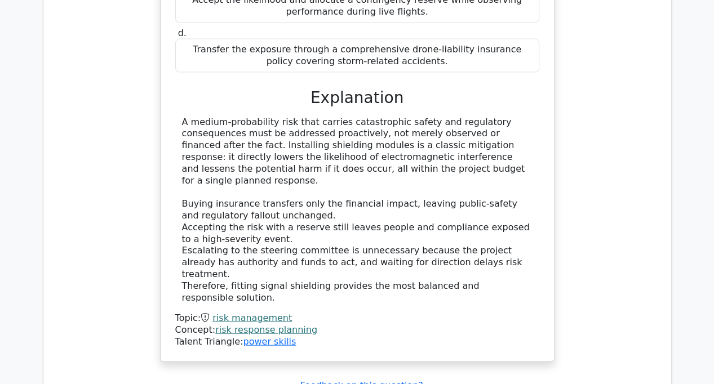
scroll to position [3380, 0]
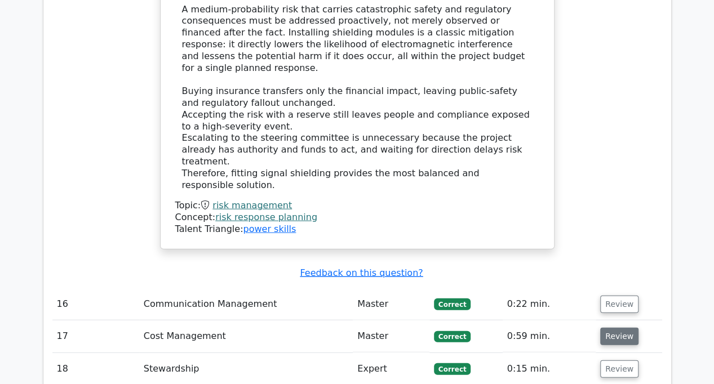
click at [613, 328] on button "Review" at bounding box center [619, 336] width 38 height 17
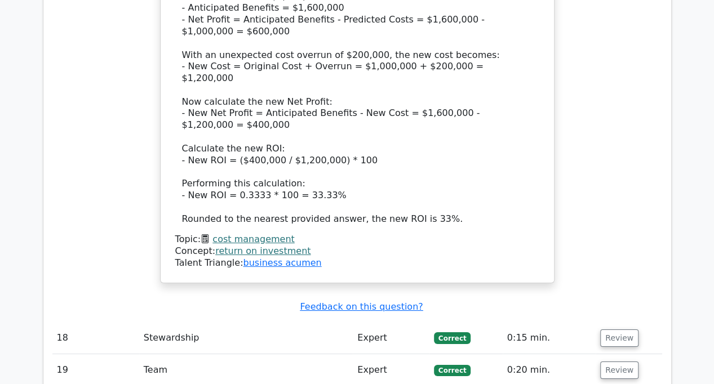
scroll to position [4113, 0]
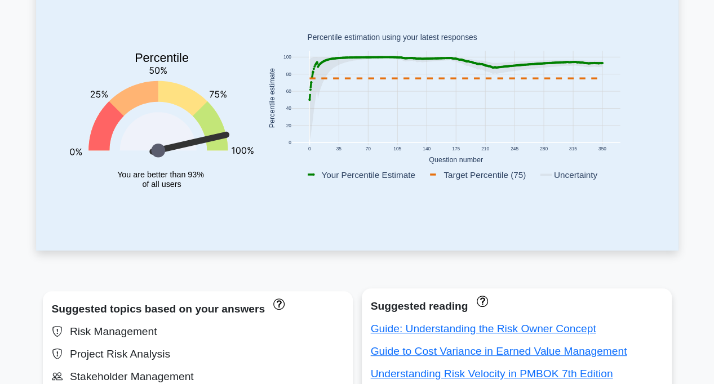
scroll to position [225, 0]
